Goal: Task Accomplishment & Management: Manage account settings

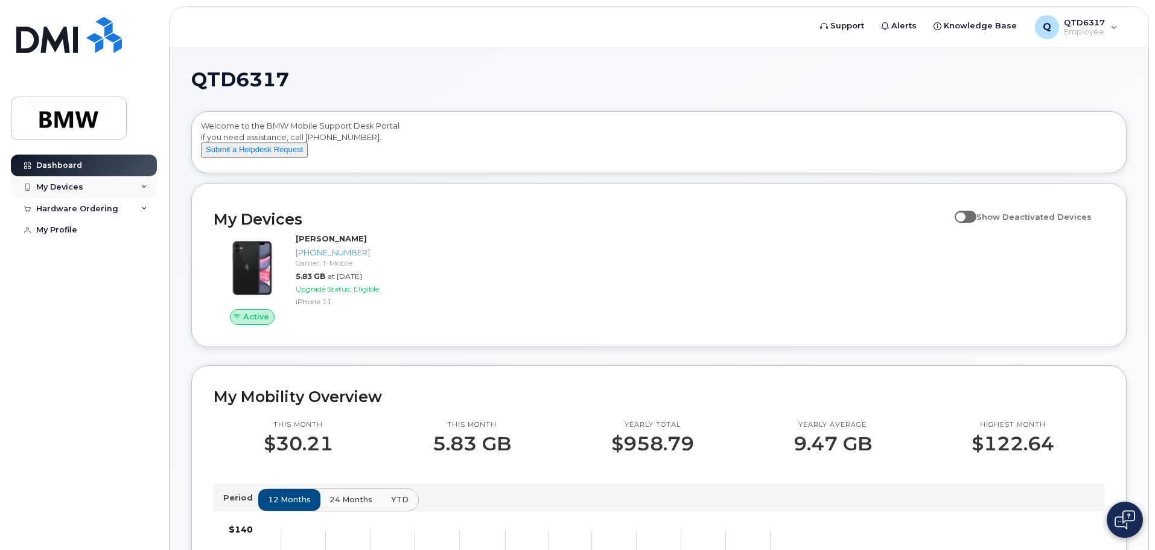
click at [68, 190] on div "My Devices" at bounding box center [59, 187] width 47 height 10
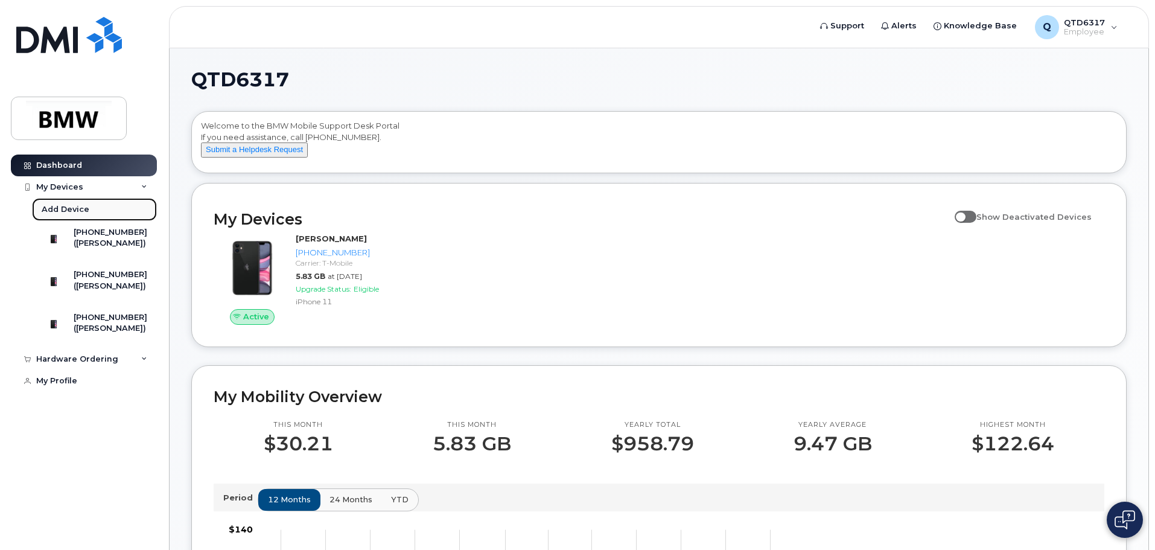
click at [68, 207] on div "Add Device" at bounding box center [66, 209] width 48 height 11
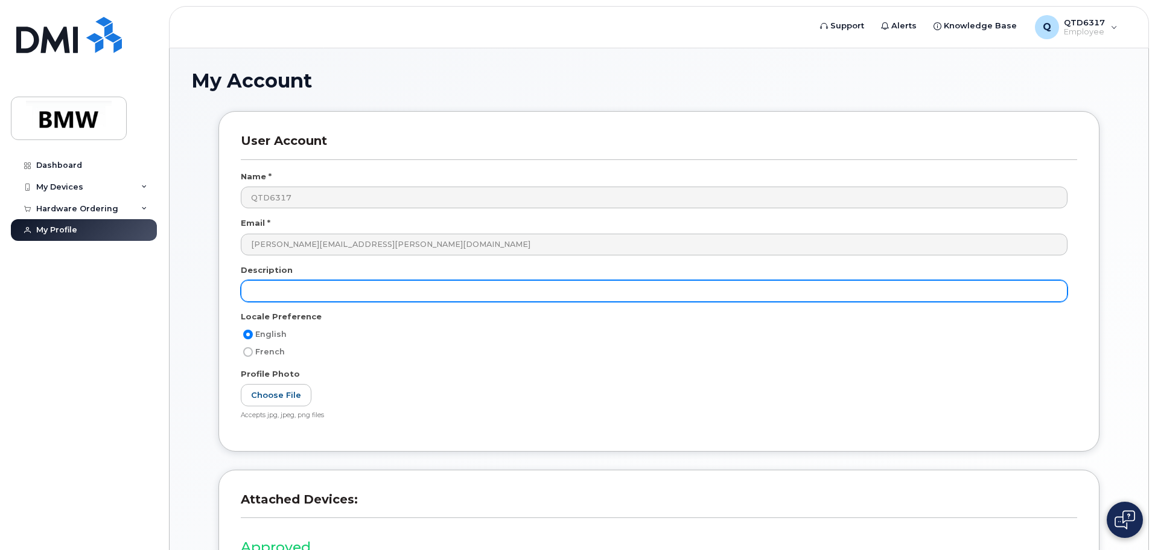
click at [280, 292] on input "text" at bounding box center [654, 291] width 827 height 22
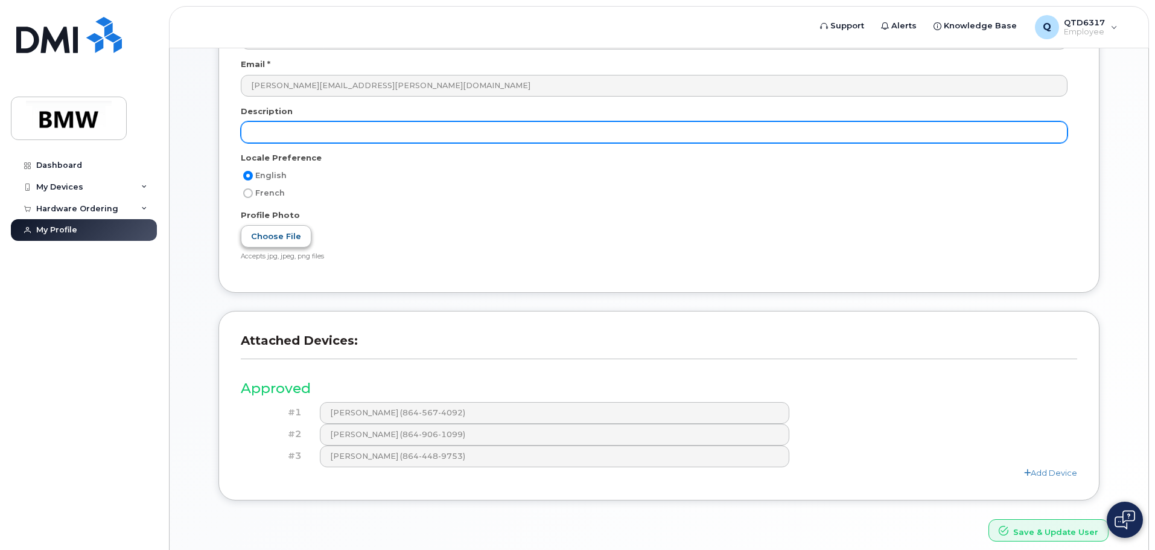
scroll to position [211, 0]
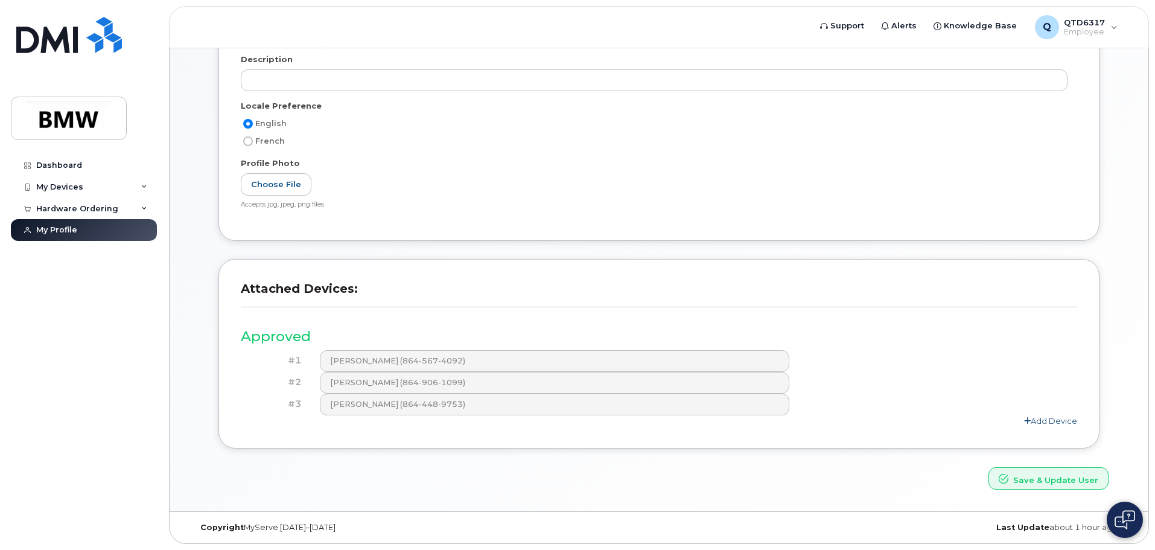
click at [1058, 421] on link "Add Device" at bounding box center [1050, 421] width 53 height 10
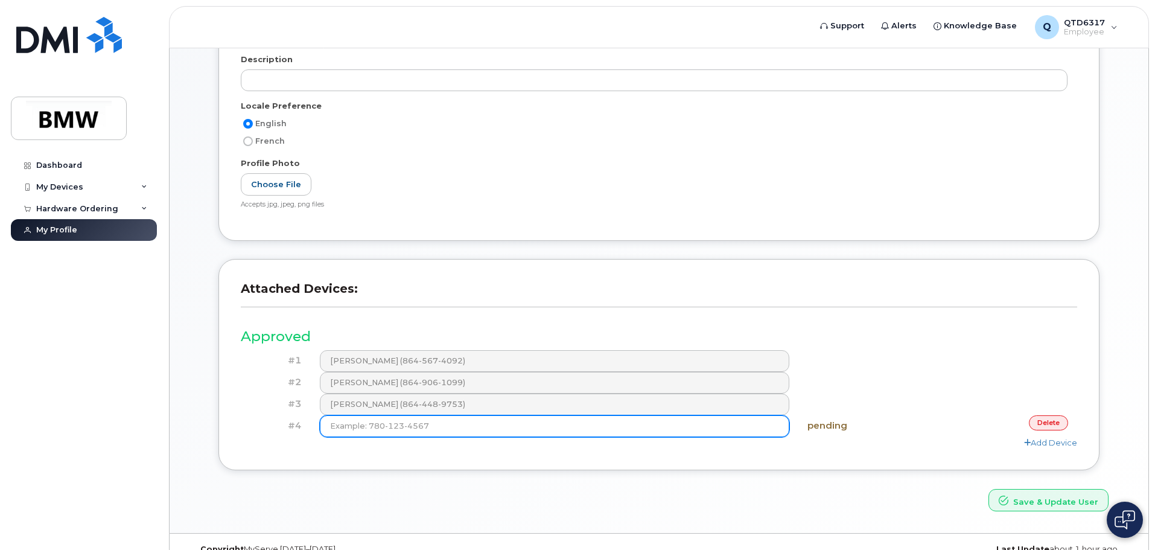
click at [371, 425] on input at bounding box center [555, 426] width 470 height 22
